Goal: Browse casually: Explore the website without a specific task or goal

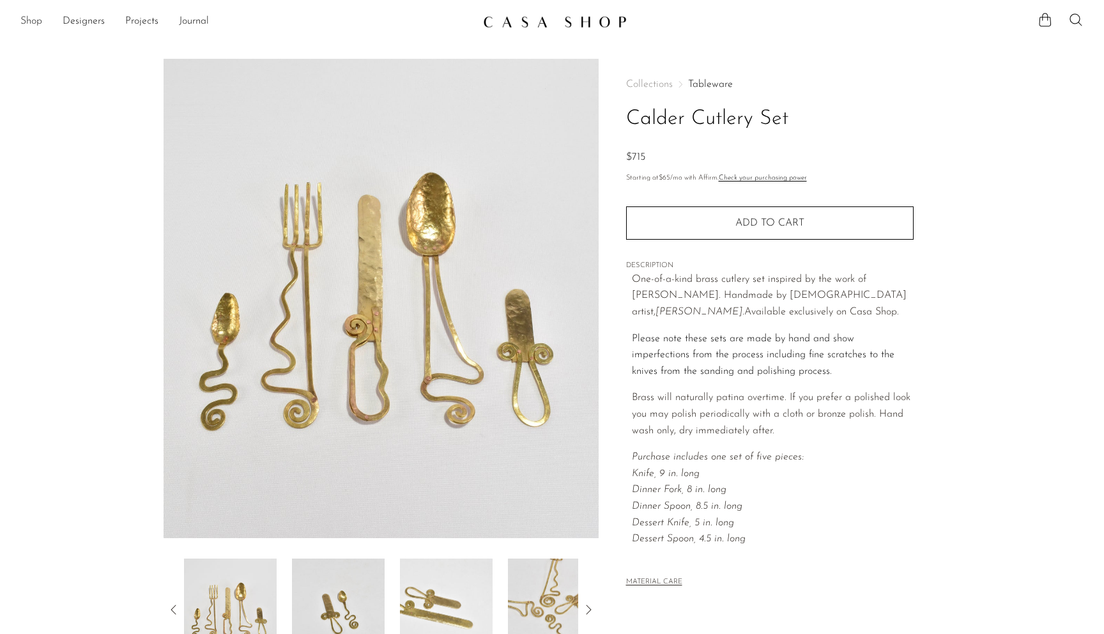
click at [37, 24] on link "Shop" at bounding box center [31, 21] width 22 height 17
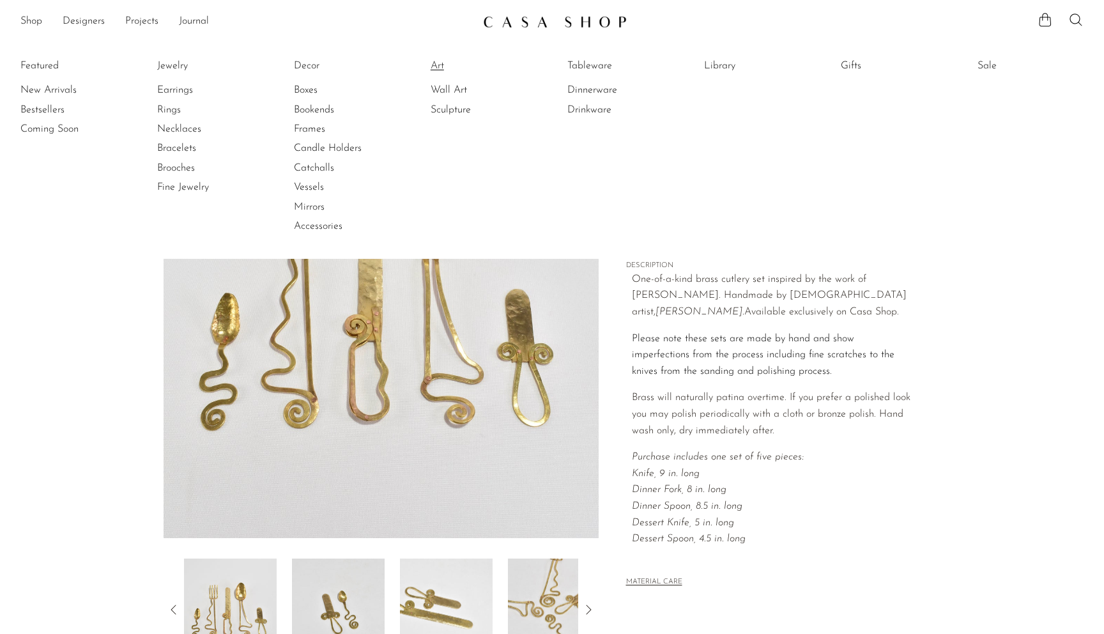
click at [437, 67] on link "Art" at bounding box center [478, 66] width 96 height 14
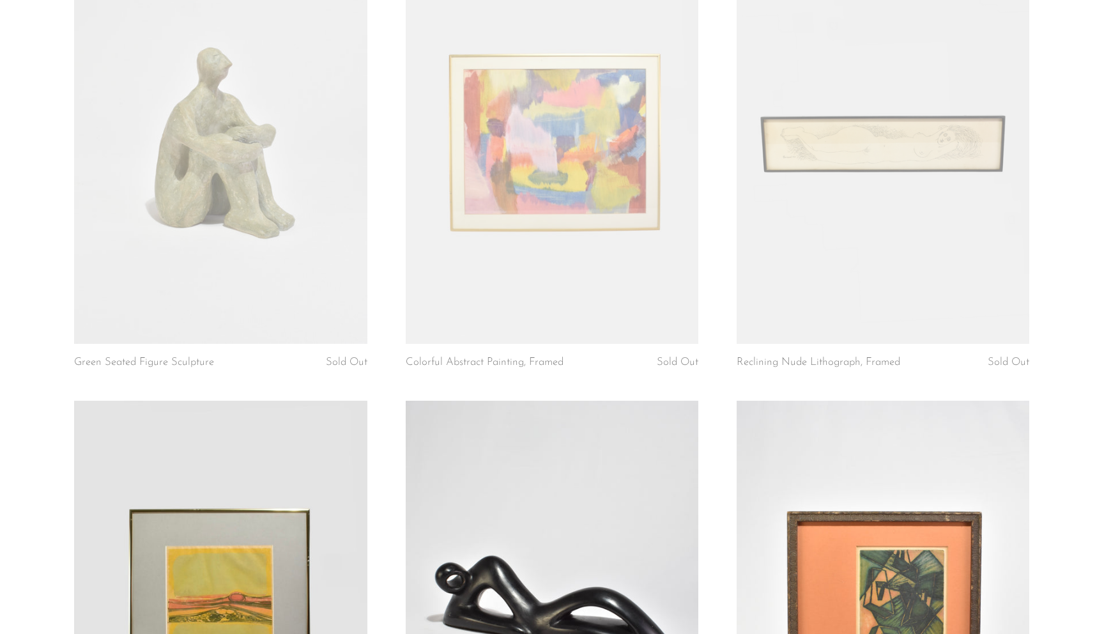
scroll to position [185, 0]
click at [75, 342] on link at bounding box center [220, 138] width 292 height 410
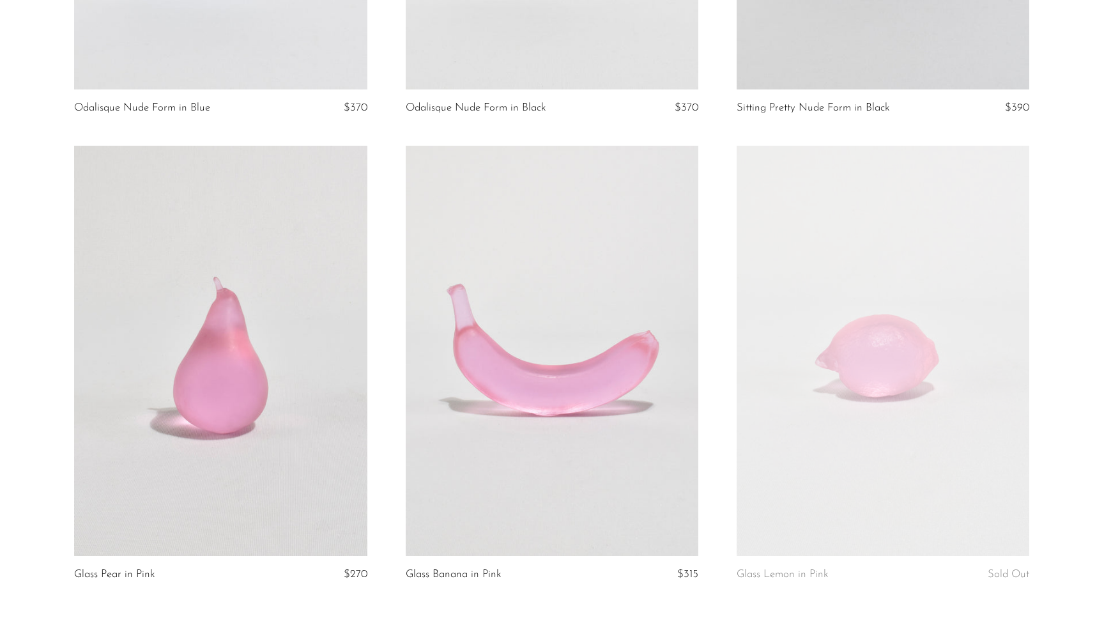
scroll to position [5213, 0]
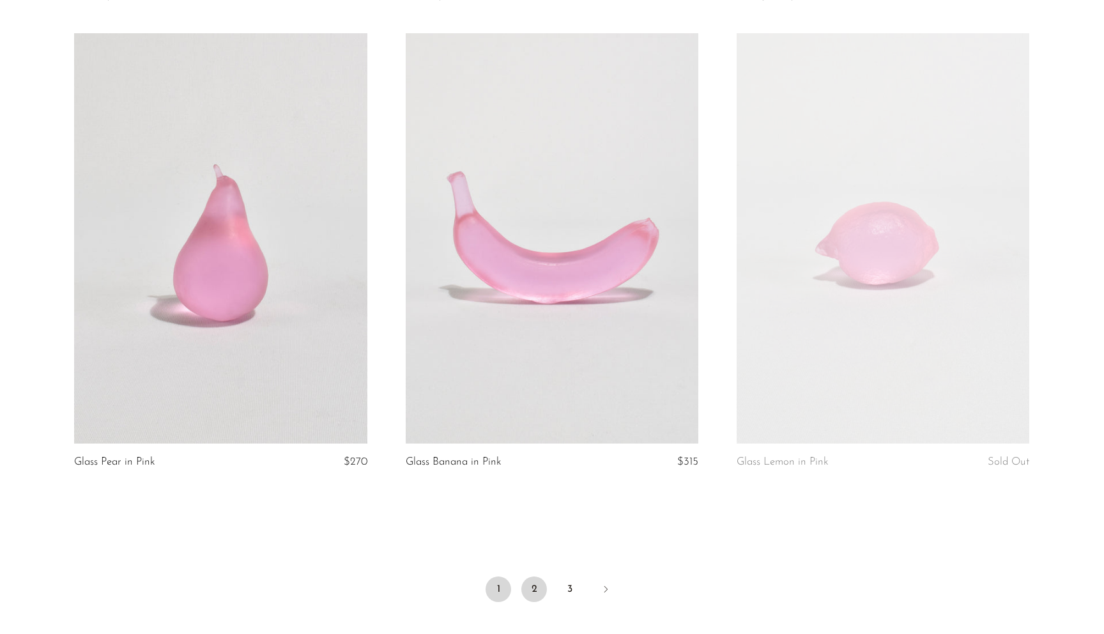
click at [531, 588] on link "2" at bounding box center [534, 589] width 26 height 26
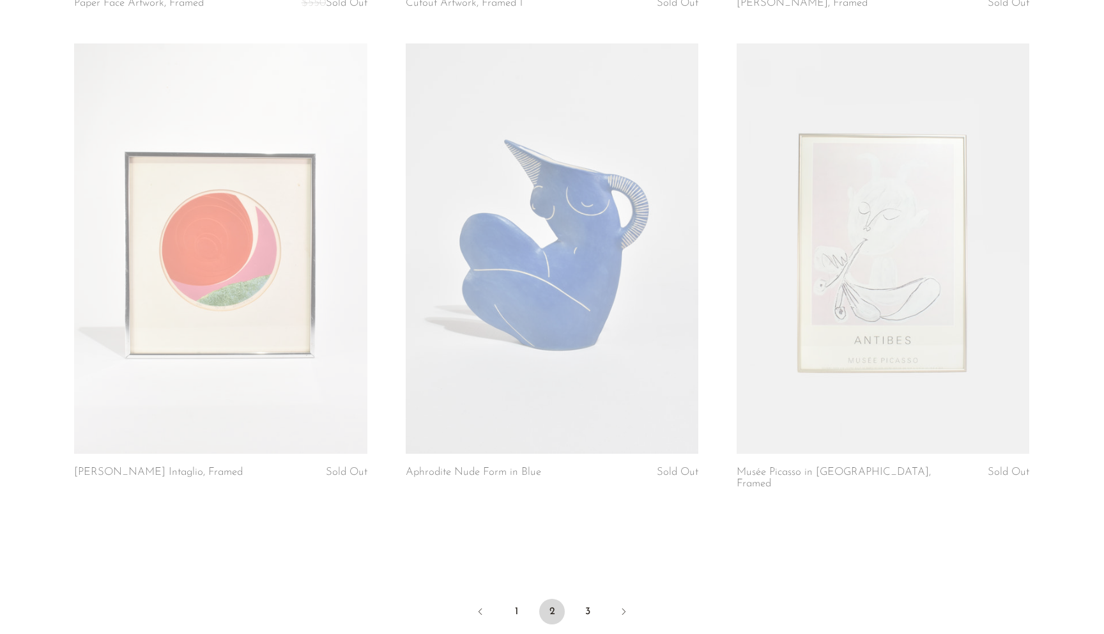
scroll to position [5297, 0]
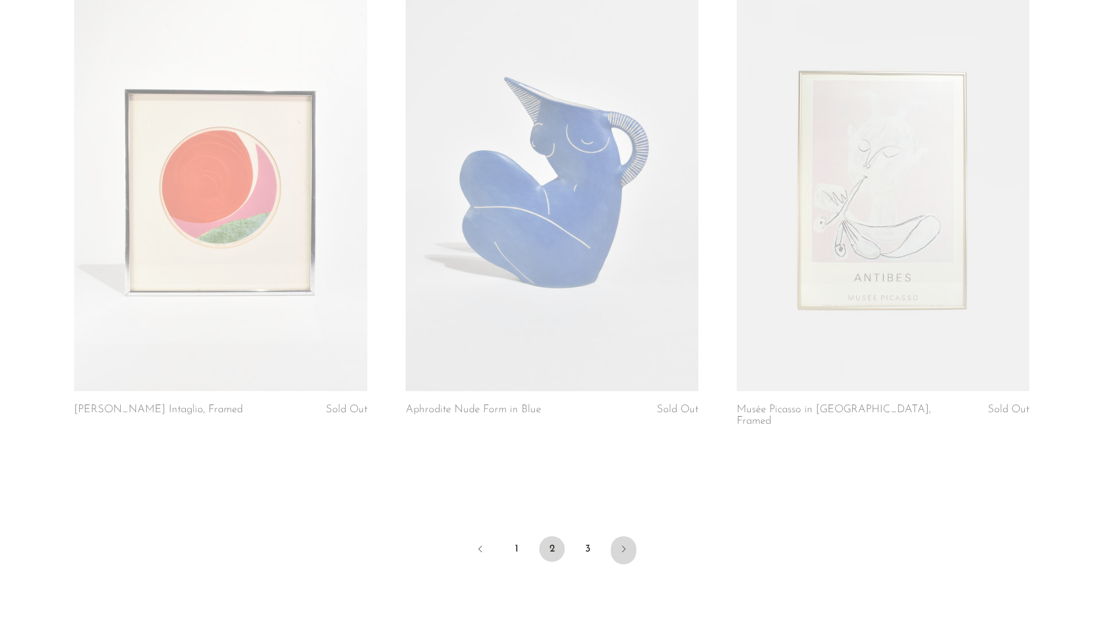
click at [621, 543] on icon "Next" at bounding box center [623, 548] width 10 height 10
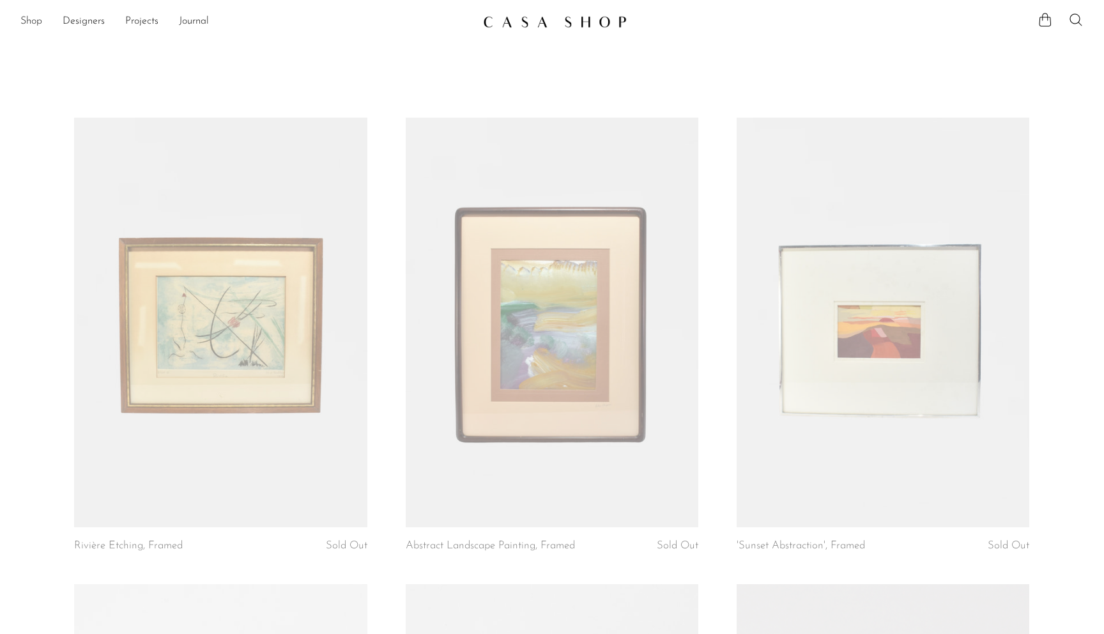
click at [26, 20] on link "Shop" at bounding box center [31, 21] width 22 height 17
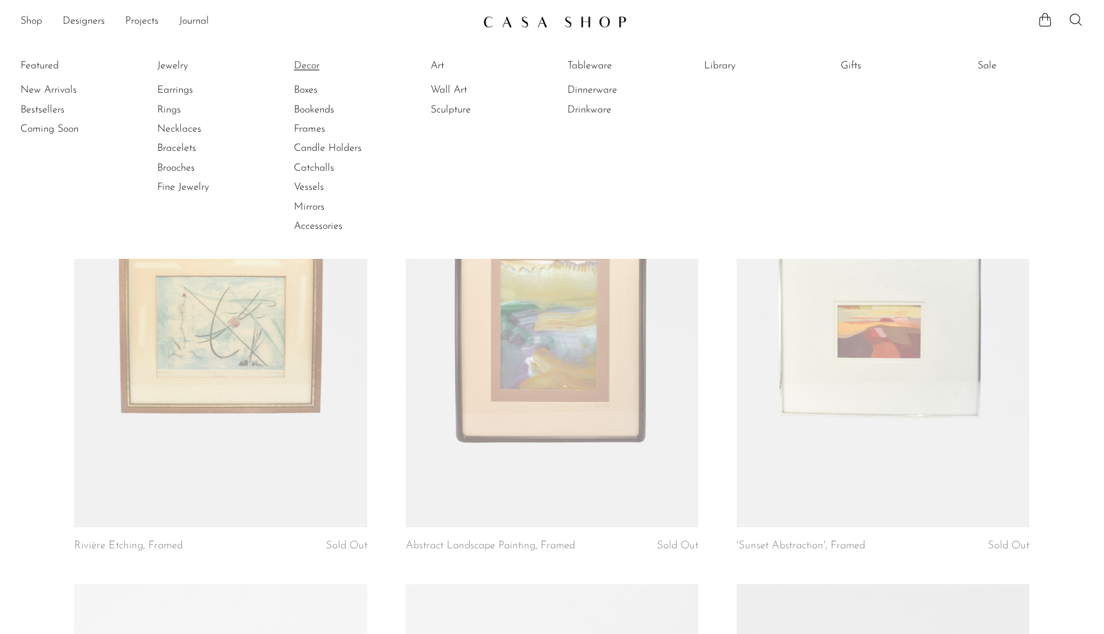
click at [310, 61] on link "Decor" at bounding box center [342, 66] width 96 height 14
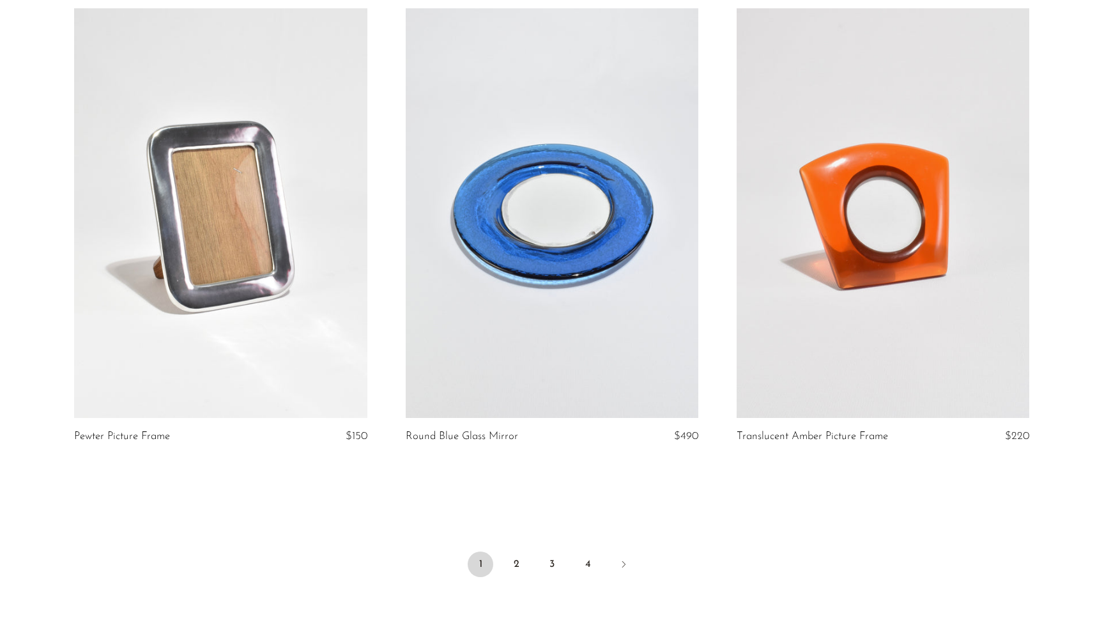
scroll to position [5256, 0]
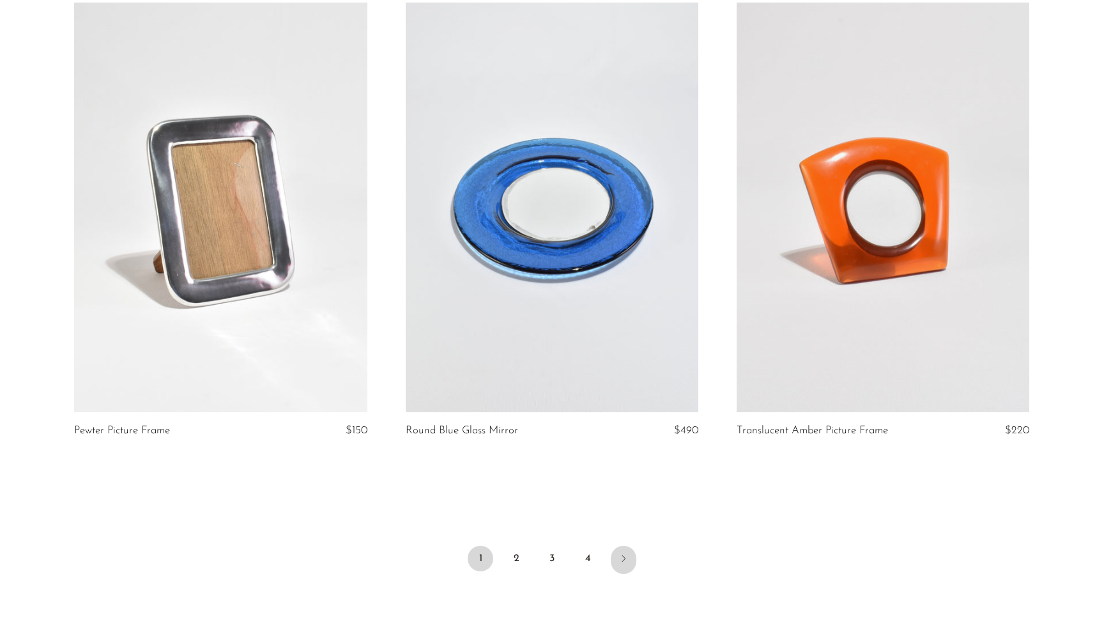
click at [625, 558] on icon "Next" at bounding box center [623, 558] width 3 height 6
